Goal: Find specific page/section: Find specific page/section

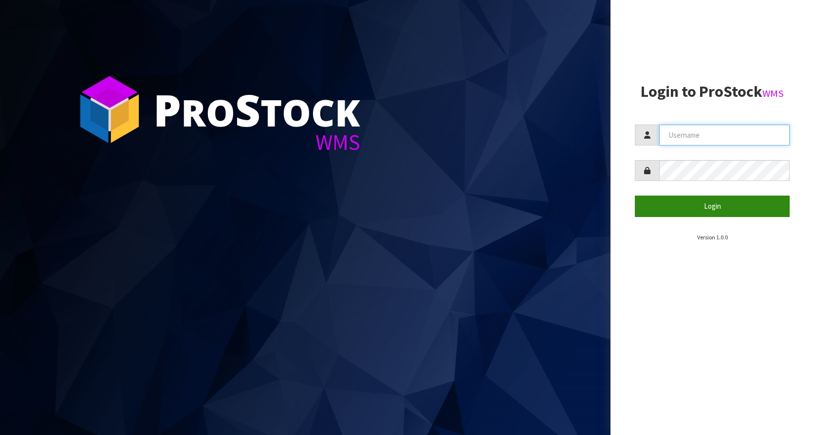
type input "KitchenAid"
click at [697, 207] on button "Login" at bounding box center [711, 206] width 155 height 21
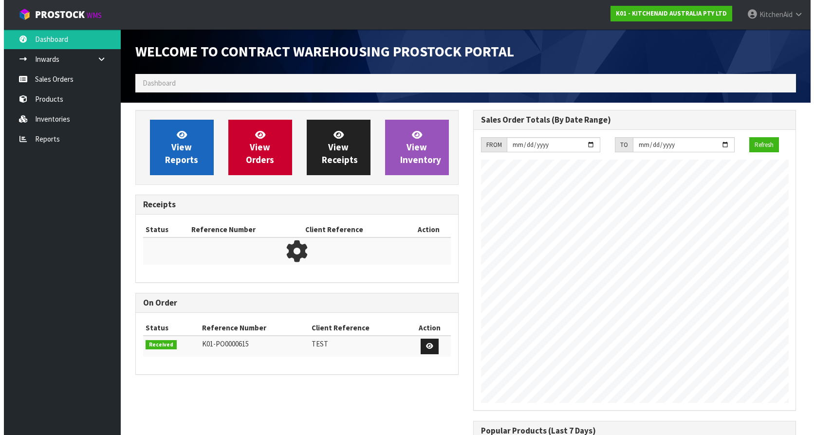
scroll to position [540, 337]
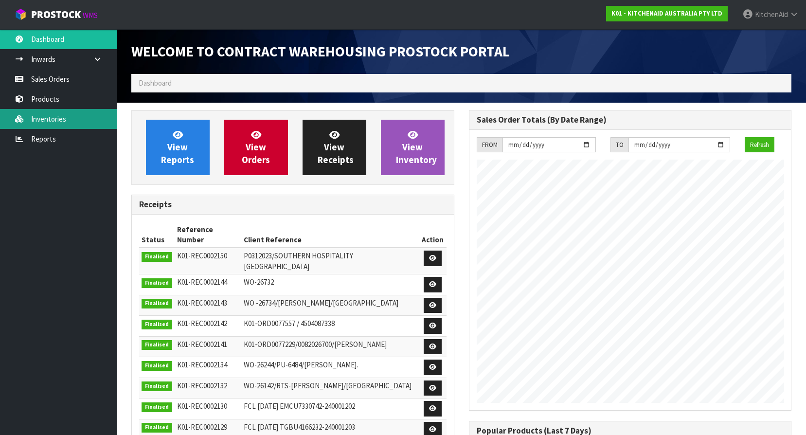
click at [38, 124] on link "Inventories" at bounding box center [58, 119] width 117 height 20
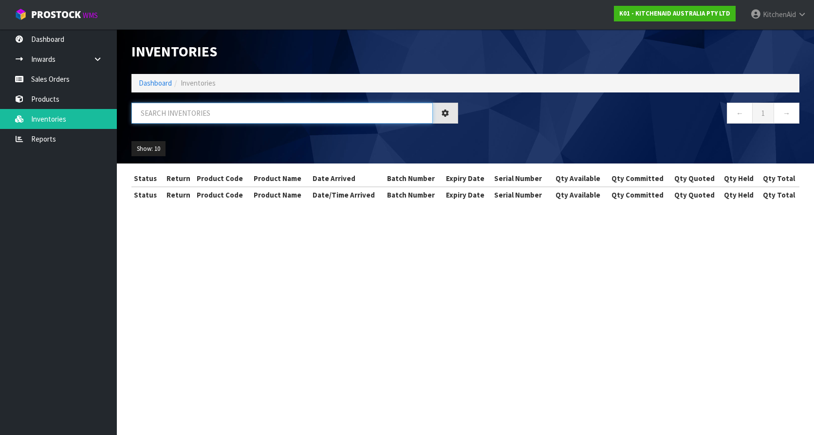
drag, startPoint x: 170, startPoint y: 118, endPoint x: 161, endPoint y: 128, distance: 13.5
click at [170, 118] on input "text" at bounding box center [281, 113] width 301 height 21
paste input "W11239488"
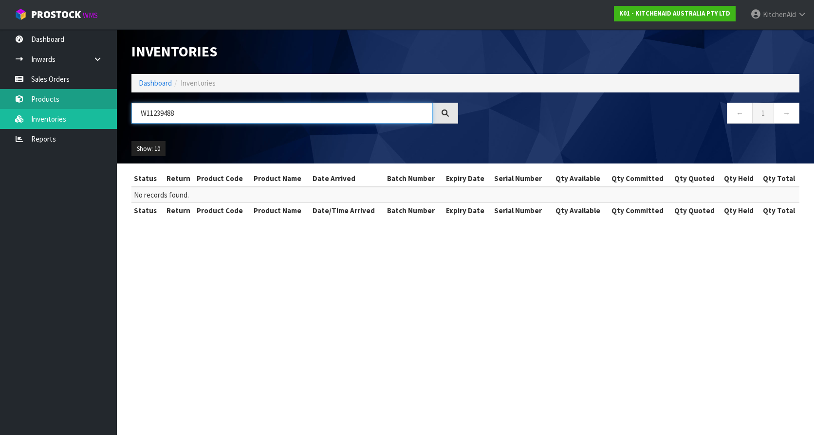
type input "W11239488"
click at [54, 102] on link "Products" at bounding box center [58, 99] width 117 height 20
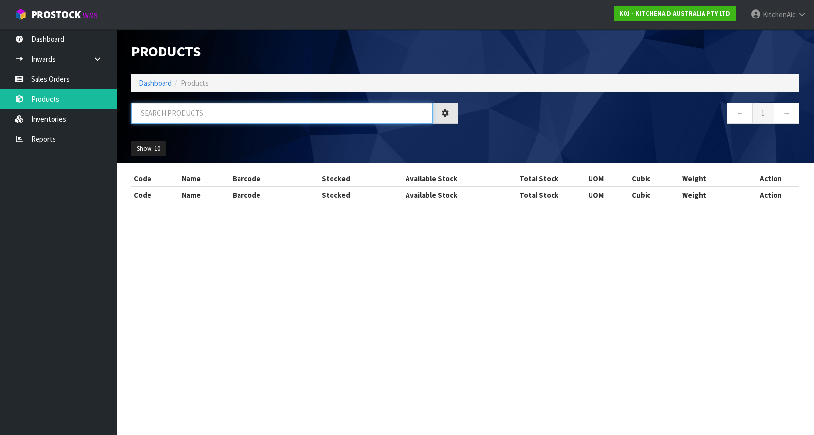
click at [178, 116] on input "text" at bounding box center [281, 113] width 301 height 21
paste input "W11239488"
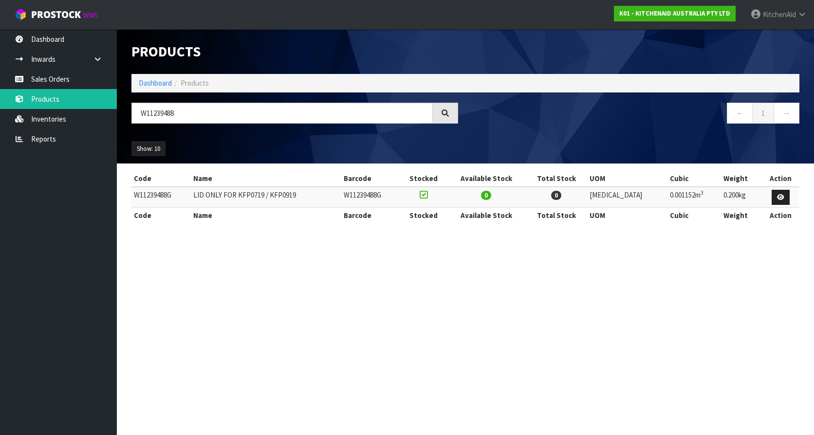
click at [634, 293] on section "Products Import Products Drop file here to import csv template Dashboard Produc…" at bounding box center [407, 217] width 814 height 435
drag, startPoint x: 195, startPoint y: 113, endPoint x: -2, endPoint y: 117, distance: 196.6
click at [0, 117] on html "Toggle navigation ProStock WMS K01 - KITCHENAID AUSTRALIA PTY LTD [GEOGRAPHIC_D…" at bounding box center [407, 217] width 814 height 435
paste input "5KEK1701ASX"
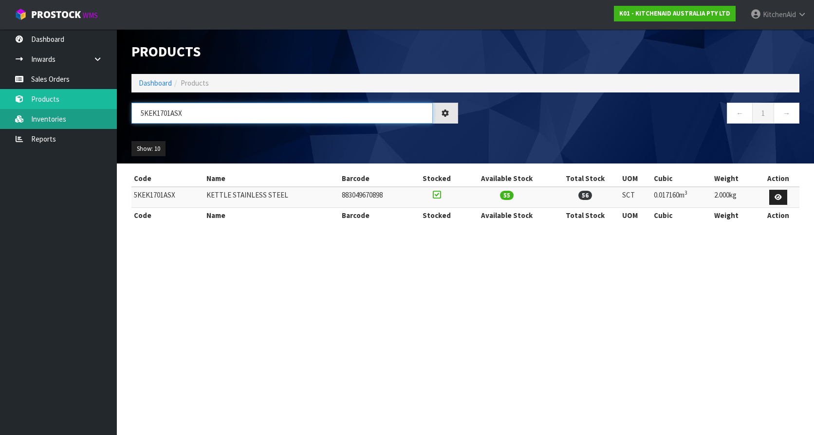
type input "5KEK1701ASX"
click at [65, 121] on link "Inventories" at bounding box center [58, 119] width 117 height 20
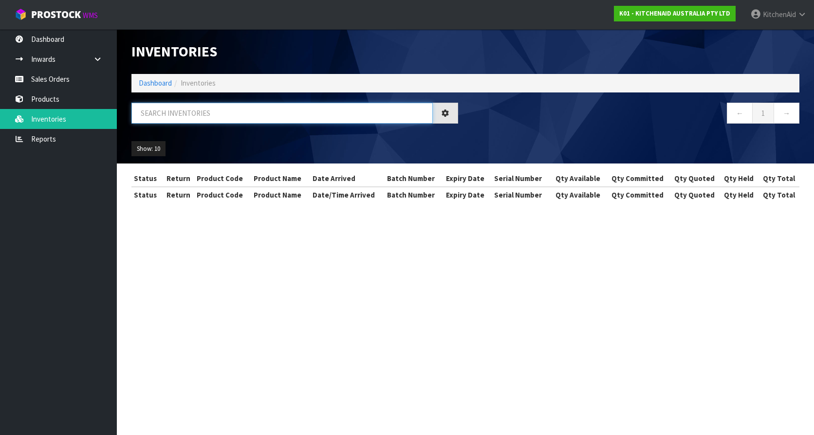
click at [213, 113] on input "text" at bounding box center [281, 113] width 301 height 21
paste input "5KEK1701ASX"
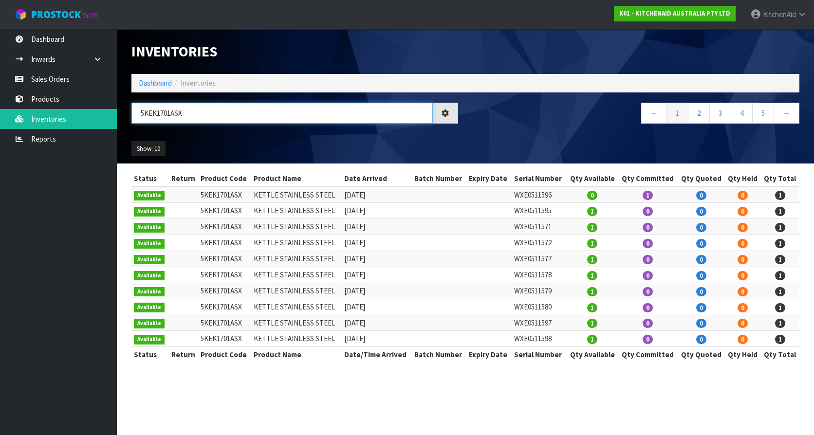
type input "5KEK1701ASX"
